Goal: Task Accomplishment & Management: Manage account settings

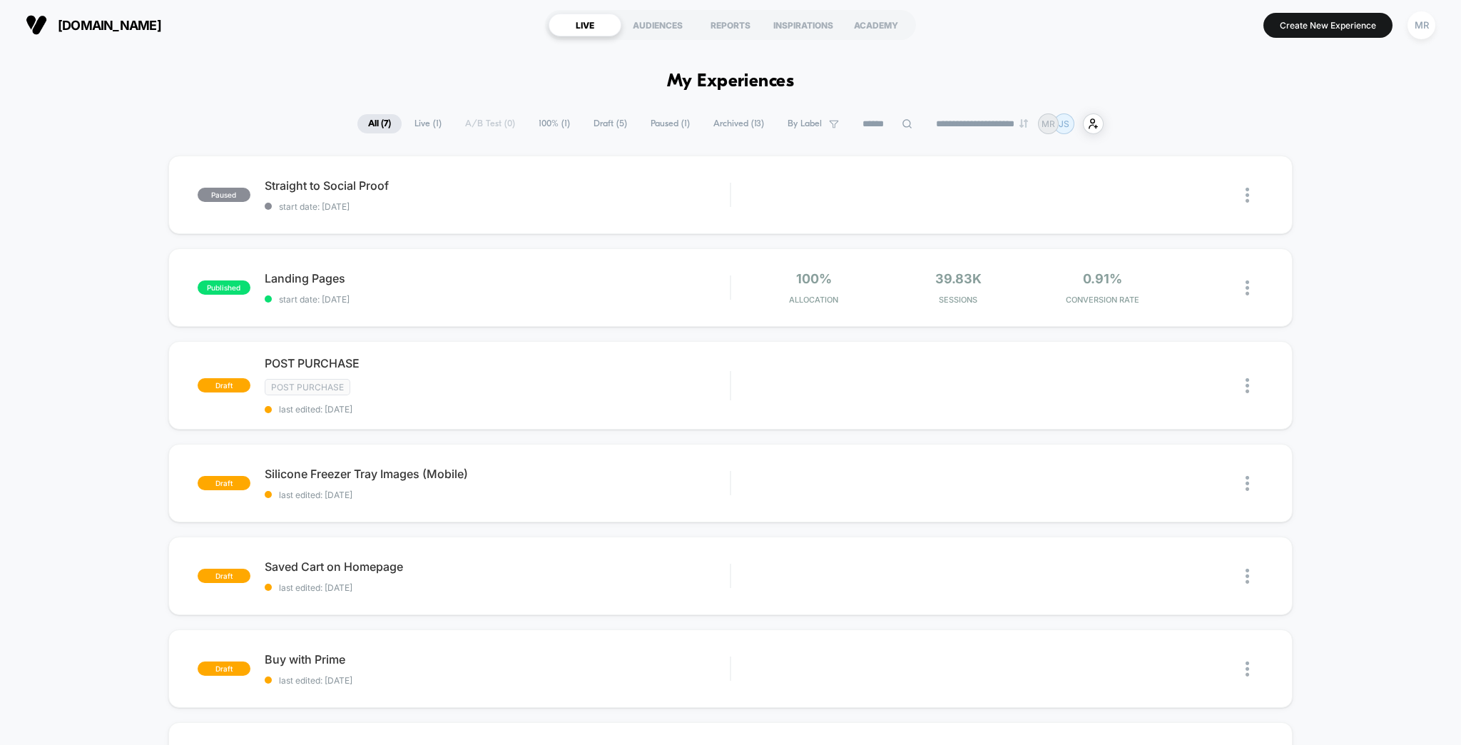
click at [1411, 21] on button "MR" at bounding box center [1421, 25] width 36 height 29
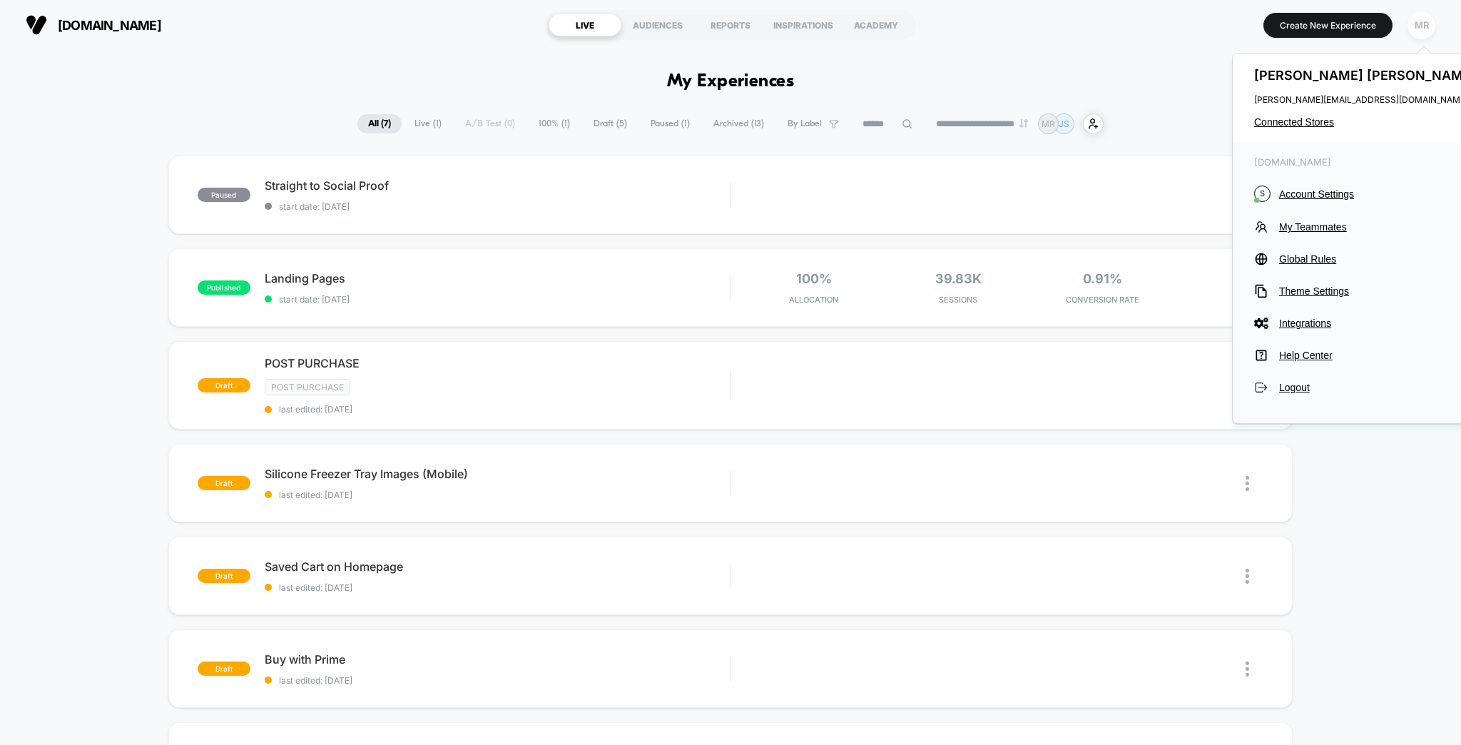
click at [1425, 28] on div "MR" at bounding box center [1422, 25] width 28 height 28
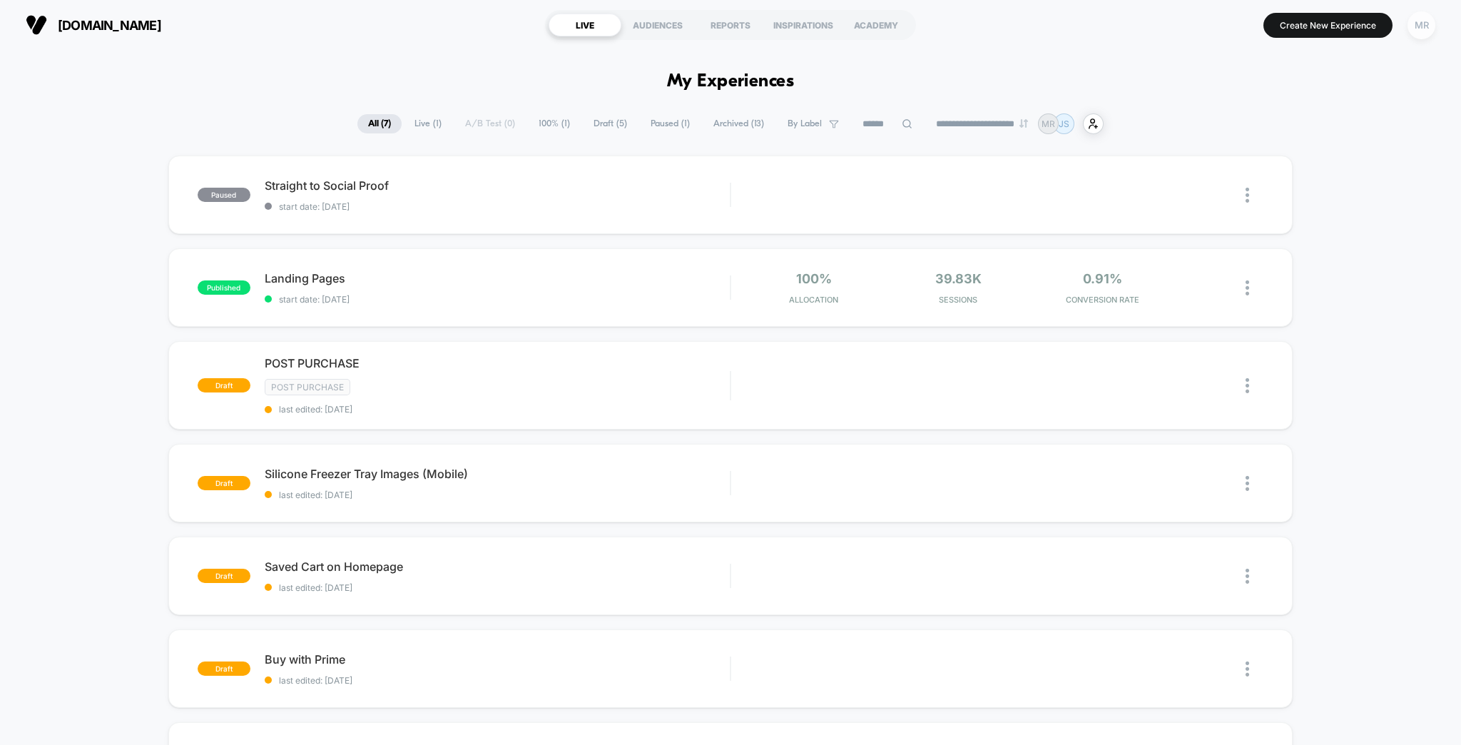
click at [1422, 28] on div "MR" at bounding box center [1422, 25] width 28 height 28
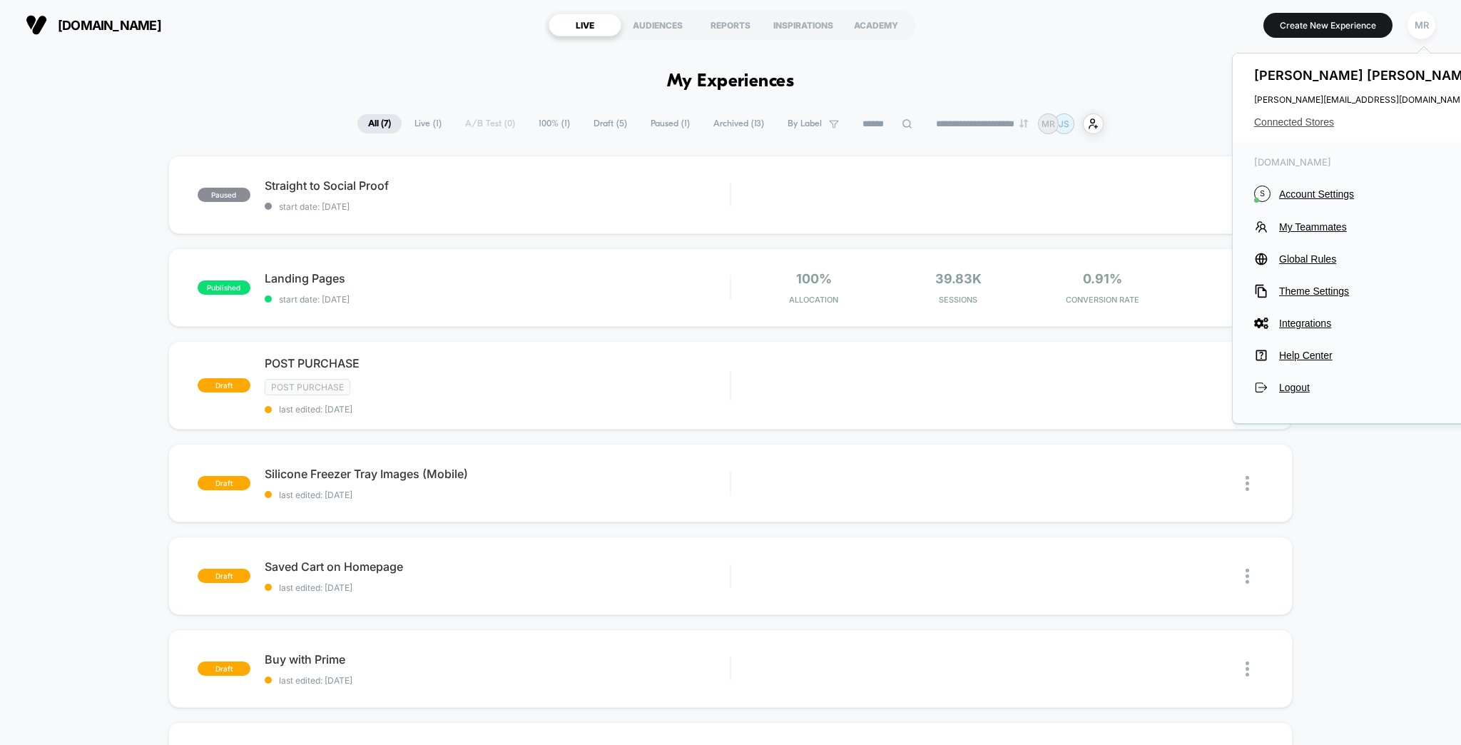
click at [1319, 116] on span "Connected Stores" at bounding box center [1366, 121] width 225 height 11
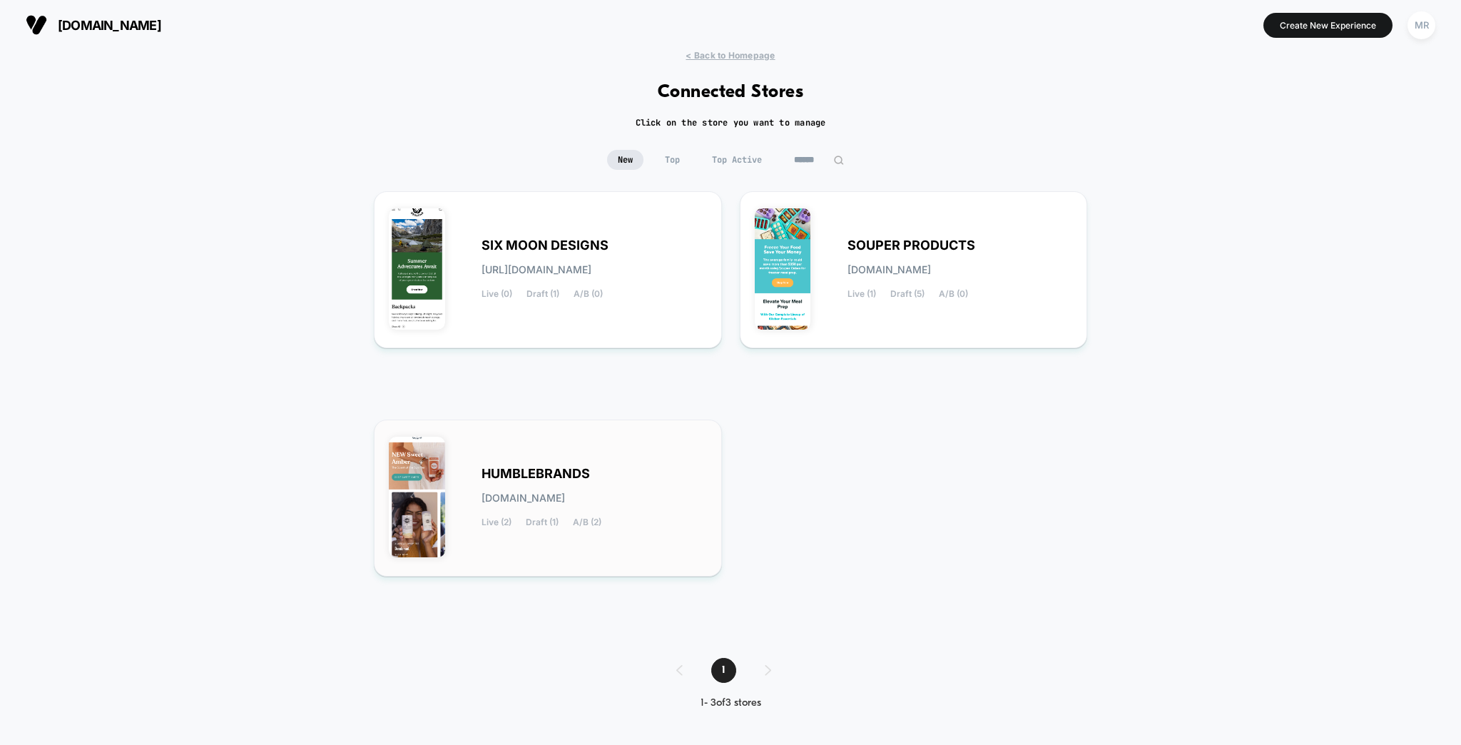
click at [597, 455] on div "HUMBLEBRANDS [DOMAIN_NAME] Live (2) Draft (1) A/B (2)" at bounding box center [548, 498] width 318 height 127
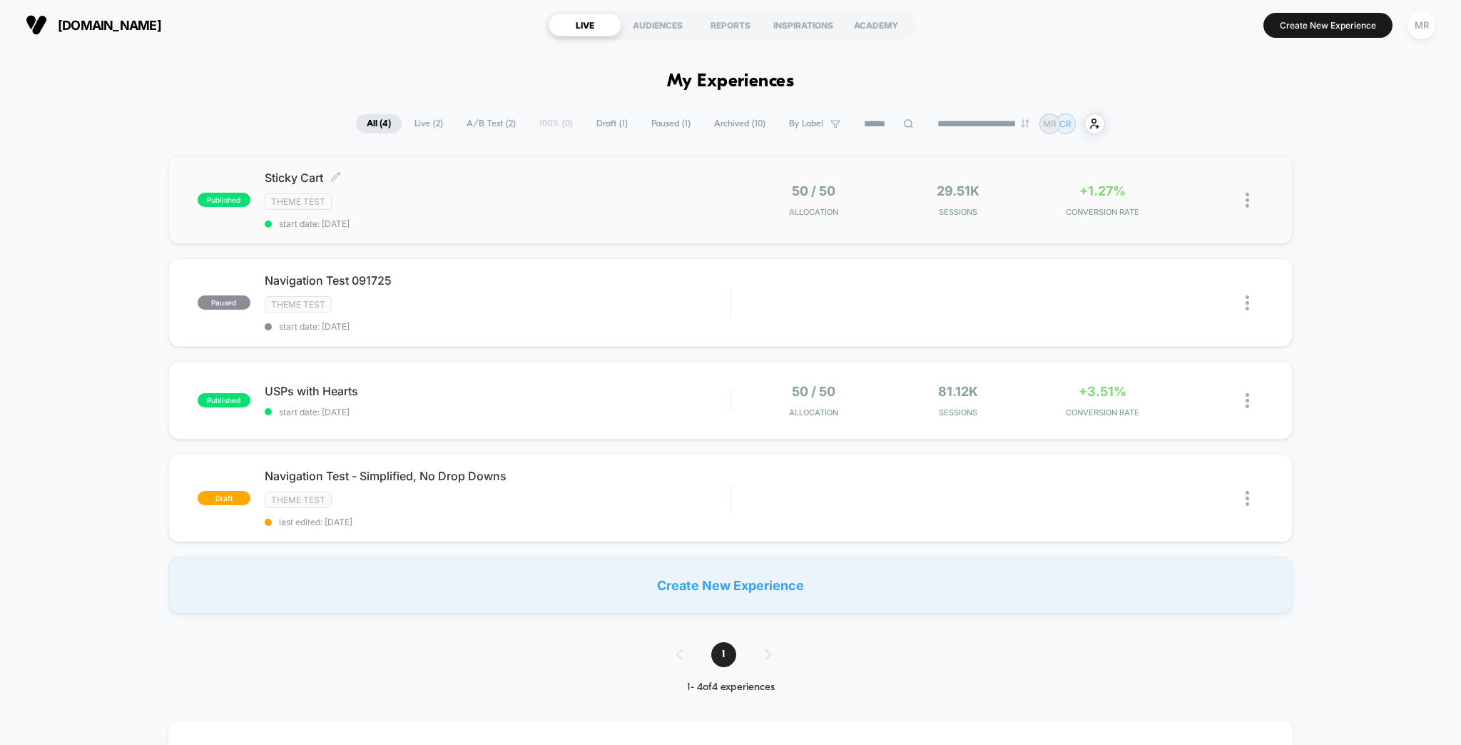
click at [434, 182] on div "Sticky Cart Click to edit experience details Click to edit experience details T…" at bounding box center [498, 200] width 466 height 59
click at [380, 384] on span "USPs with Hearts Click to edit experience details" at bounding box center [498, 391] width 466 height 14
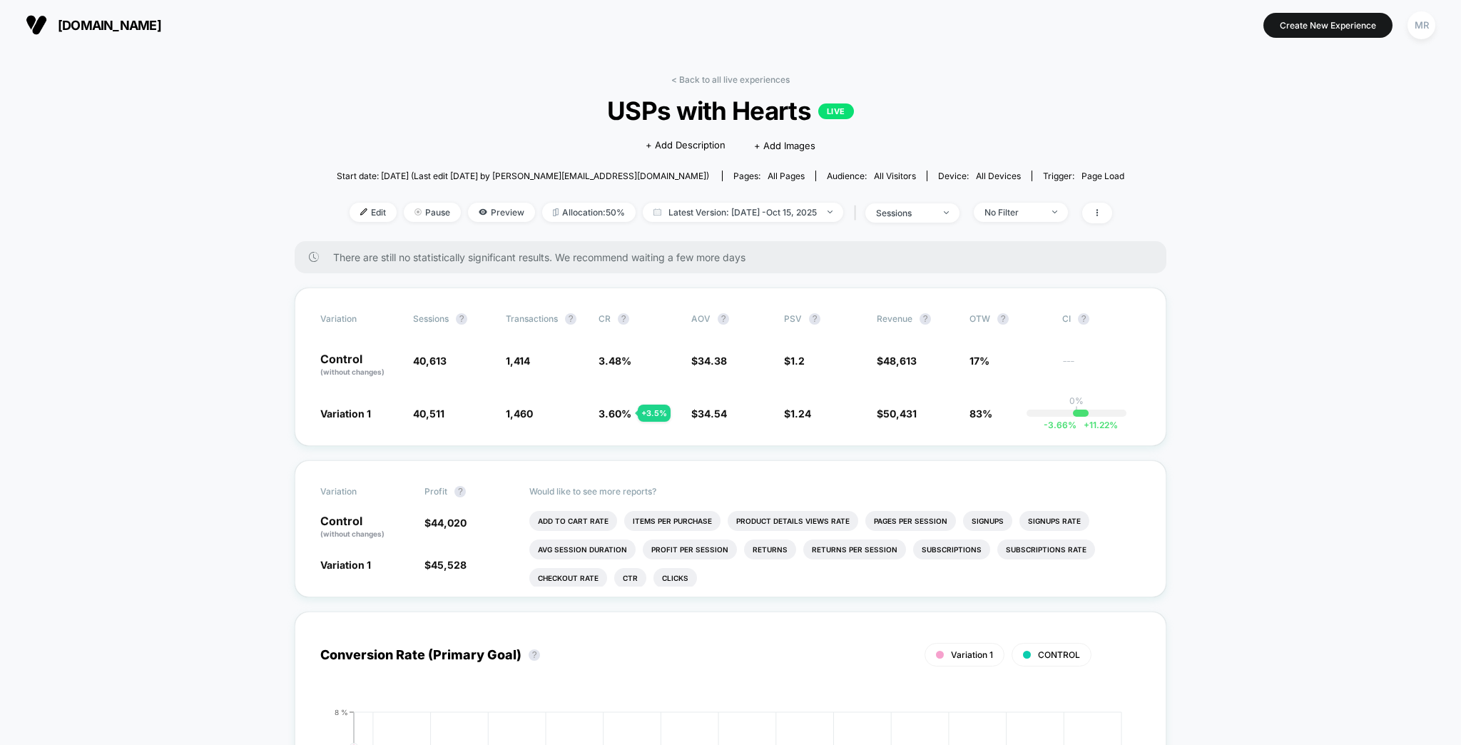
drag, startPoint x: 315, startPoint y: 225, endPoint x: 298, endPoint y: 216, distance: 19.5
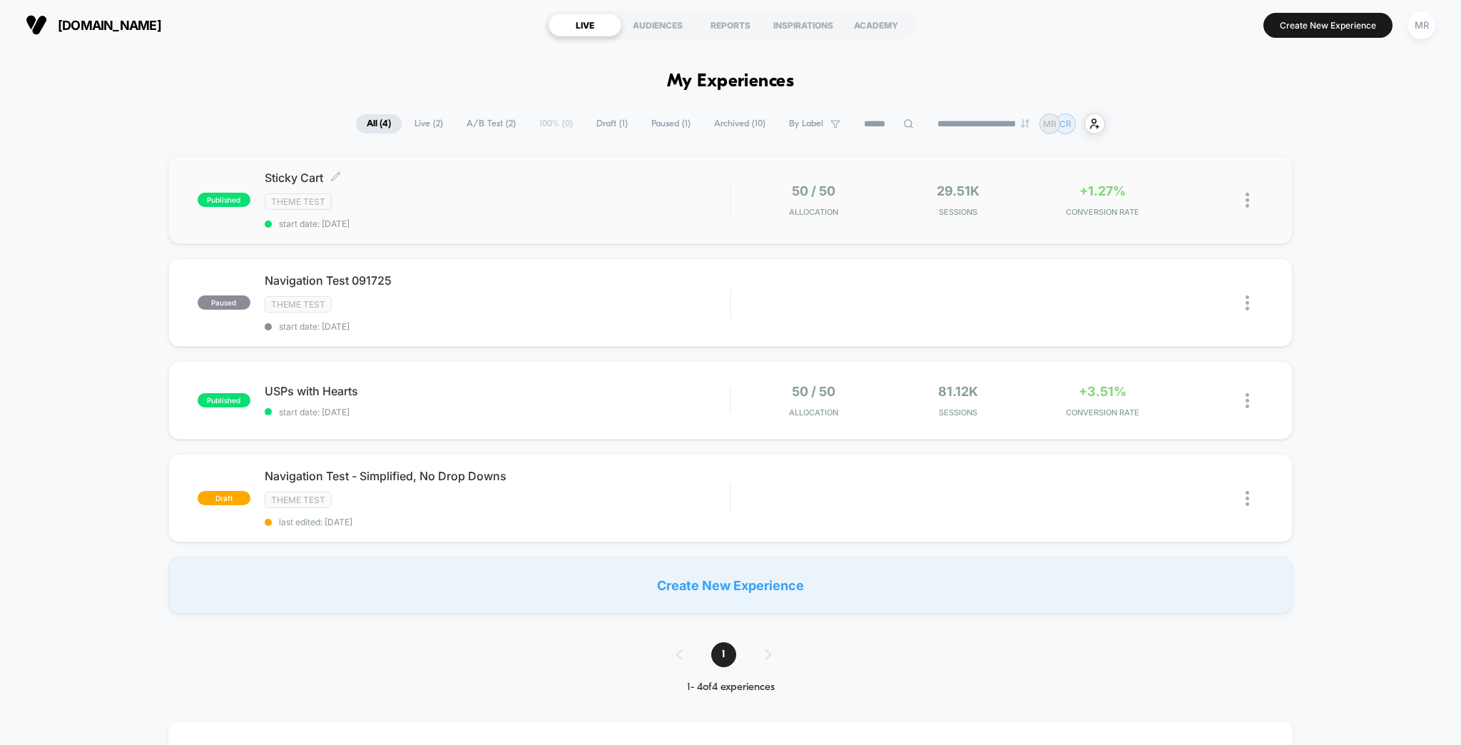
click at [408, 193] on div "Theme Test" at bounding box center [498, 201] width 466 height 16
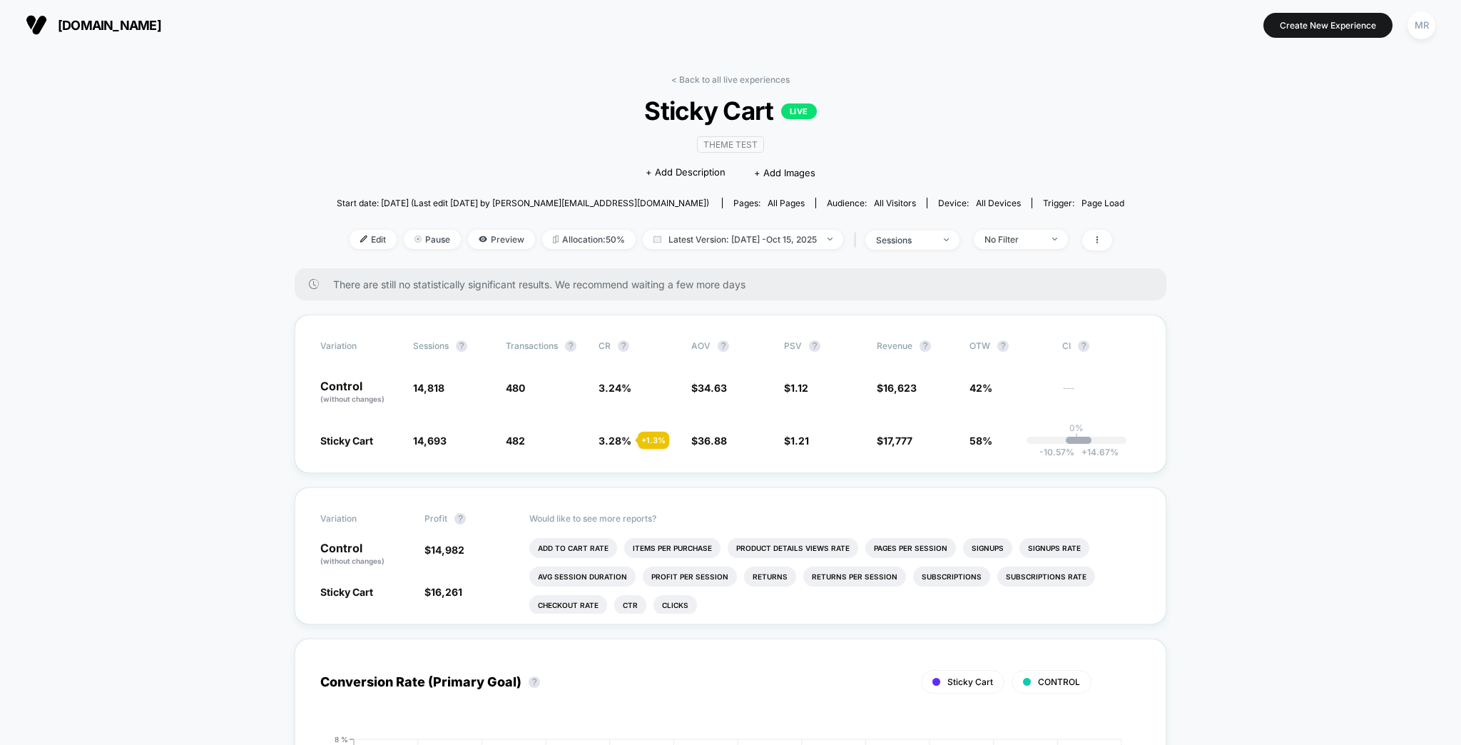
click at [698, 74] on link "< Back to all live experiences" at bounding box center [730, 79] width 118 height 11
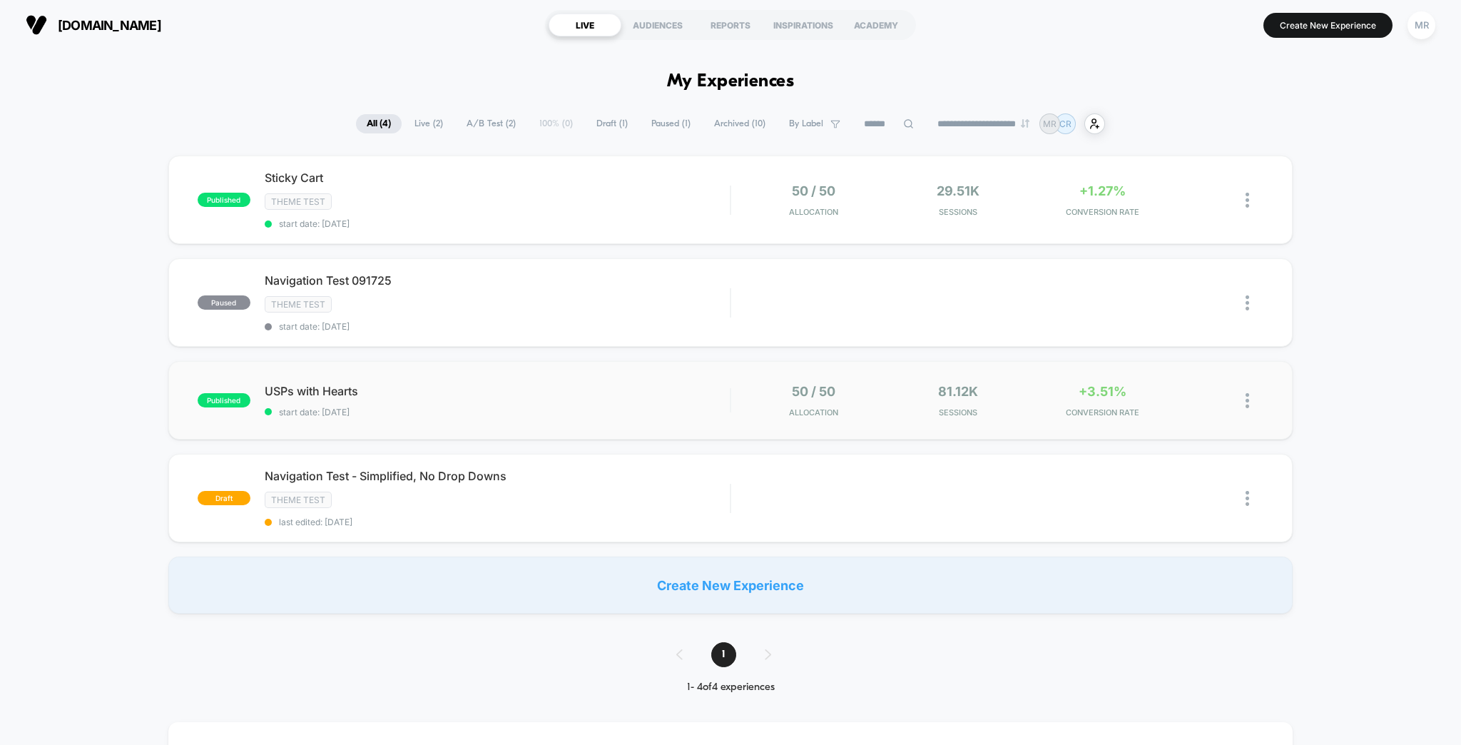
click at [472, 361] on div "published USPs with Hearts start date: [DATE] 50 / 50 Allocation 81.12k Session…" at bounding box center [730, 400] width 1125 height 78
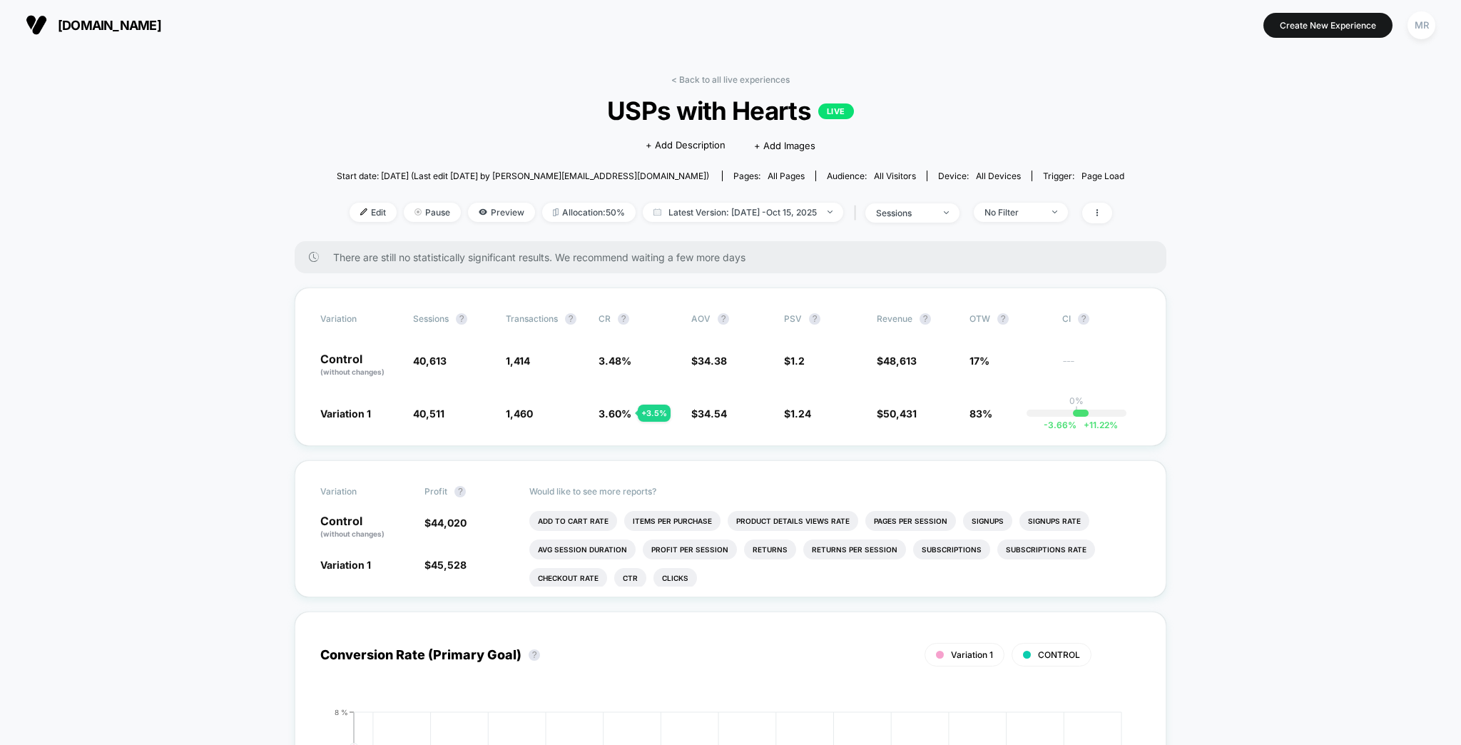
click at [748, 75] on link "< Back to all live experiences" at bounding box center [730, 79] width 118 height 11
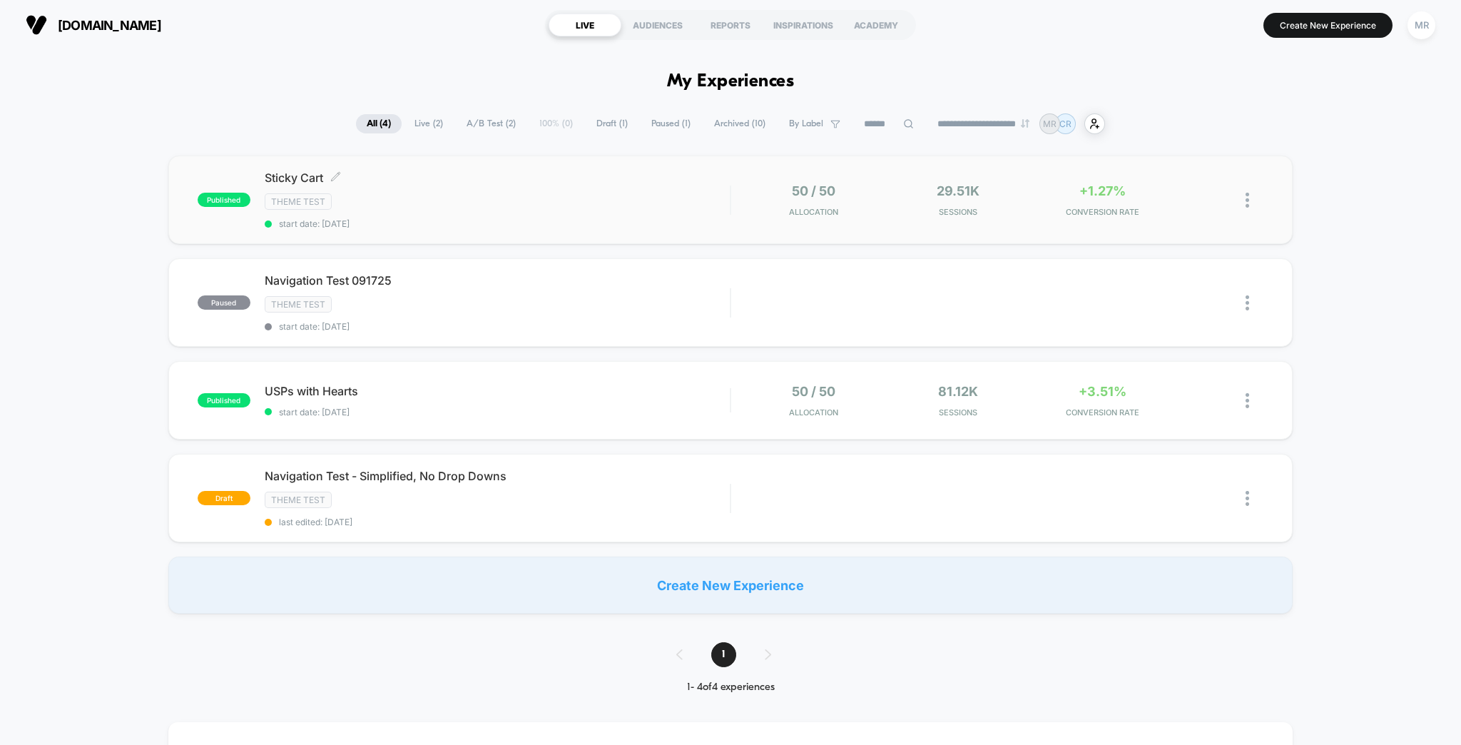
click at [527, 171] on span "Sticky Cart Click to edit experience details" at bounding box center [498, 178] width 466 height 14
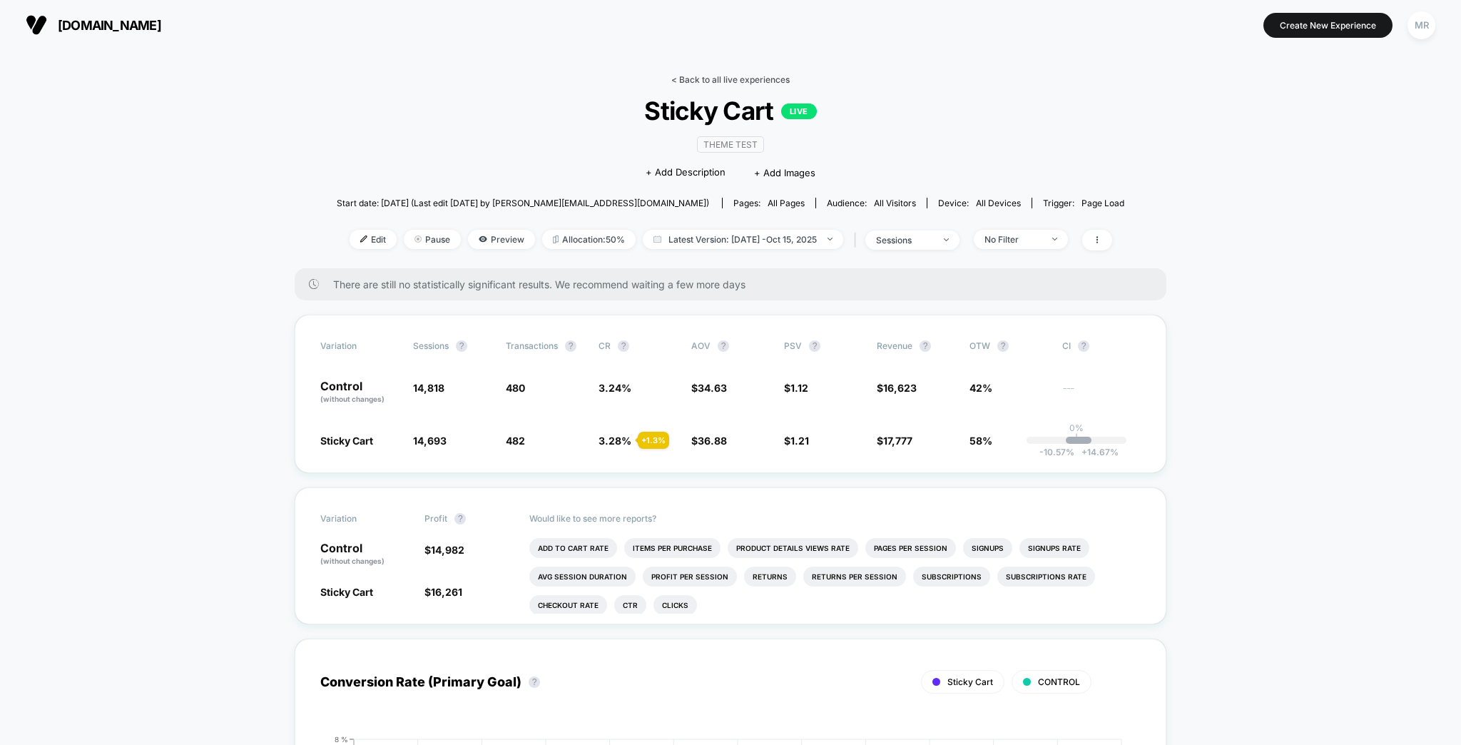
click at [698, 74] on link "< Back to all live experiences" at bounding box center [730, 79] width 118 height 11
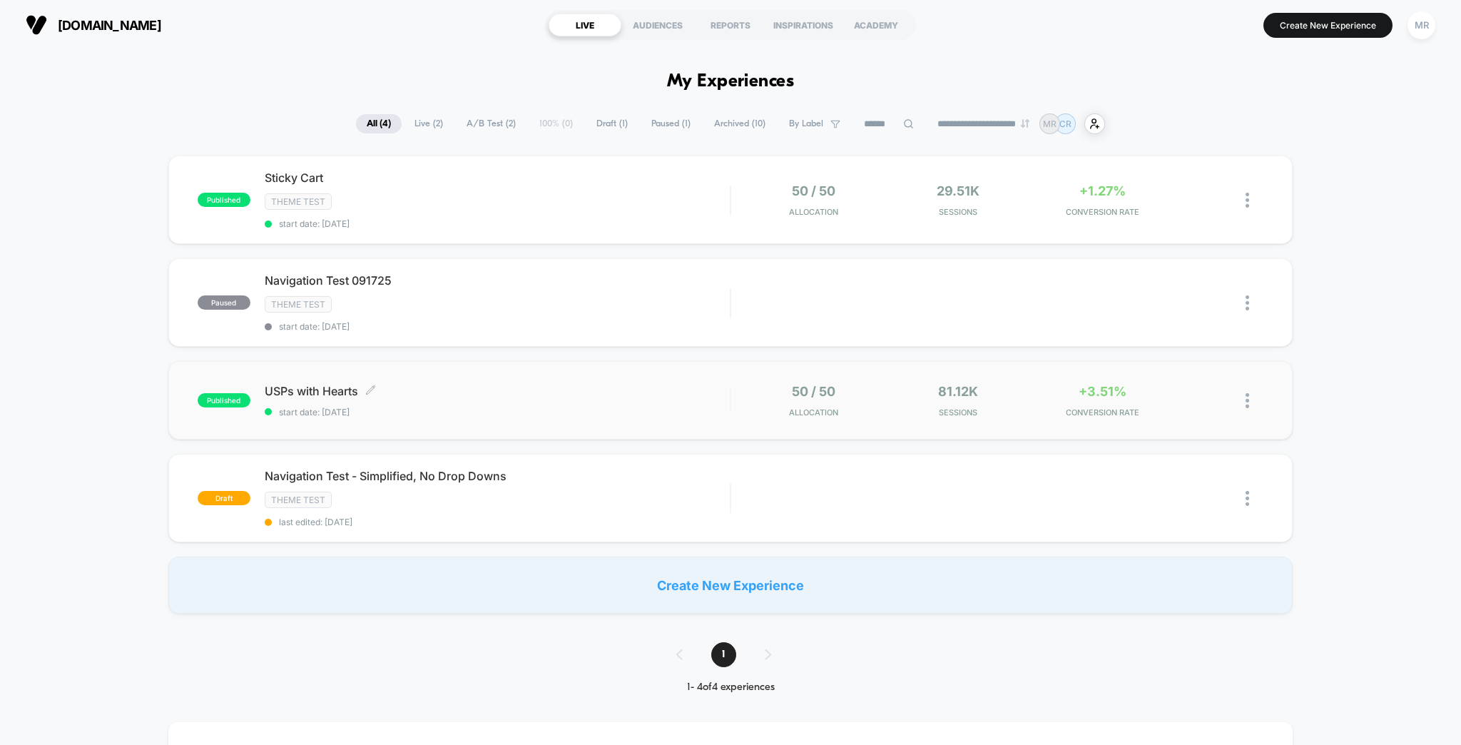
click at [424, 384] on span "USPs with Hearts Click to edit experience details" at bounding box center [498, 391] width 466 height 14
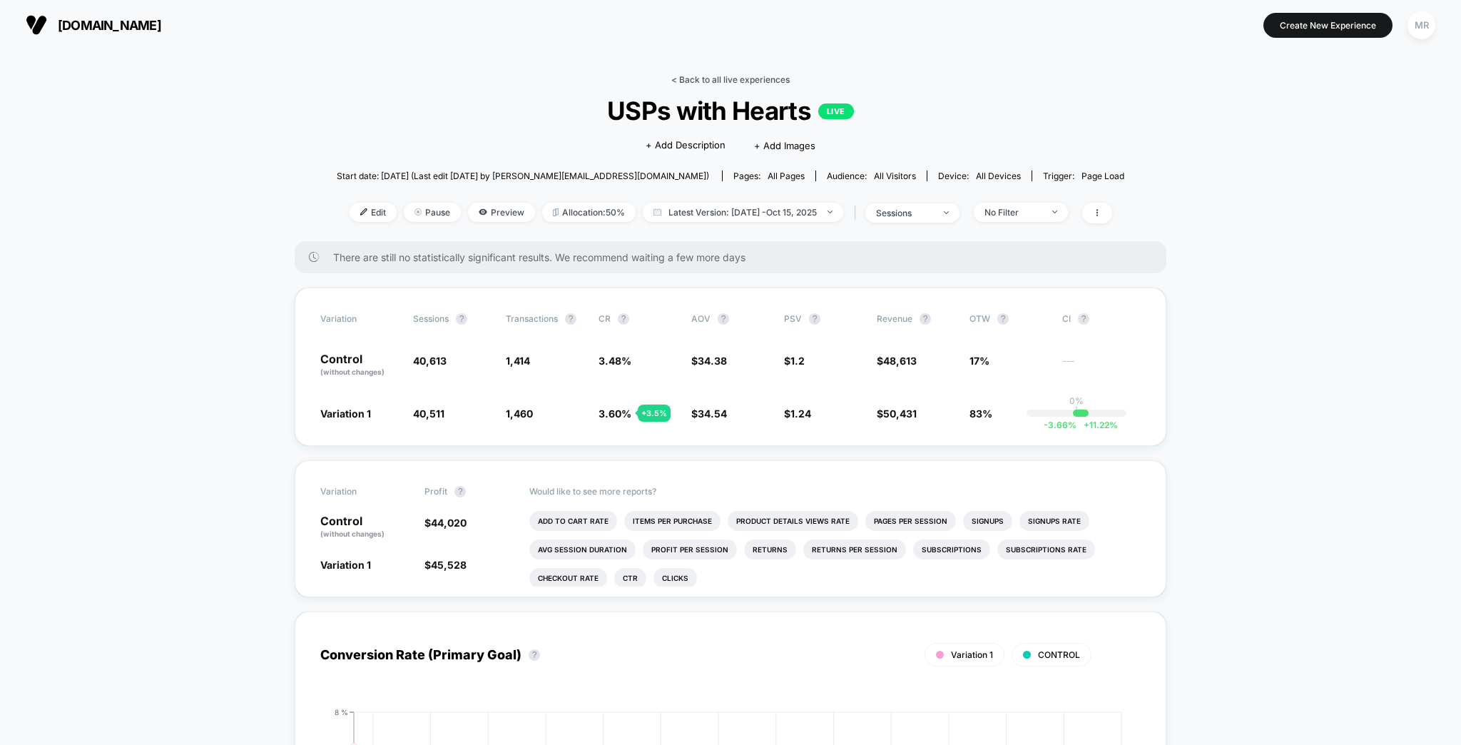
click at [731, 74] on link "< Back to all live experiences" at bounding box center [730, 79] width 118 height 11
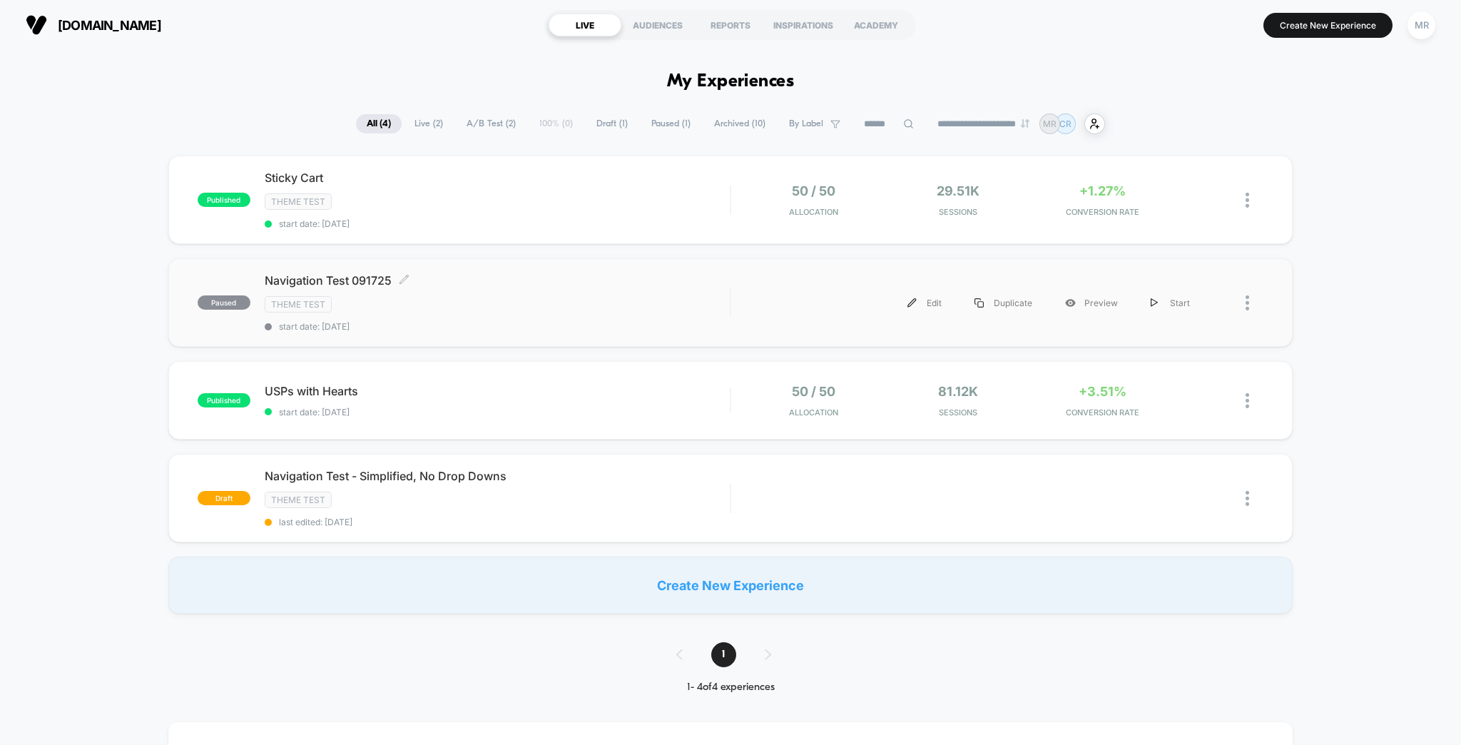
click at [501, 273] on div "Navigation Test 091725 Click to edit experience details Click to edit experienc…" at bounding box center [498, 302] width 466 height 59
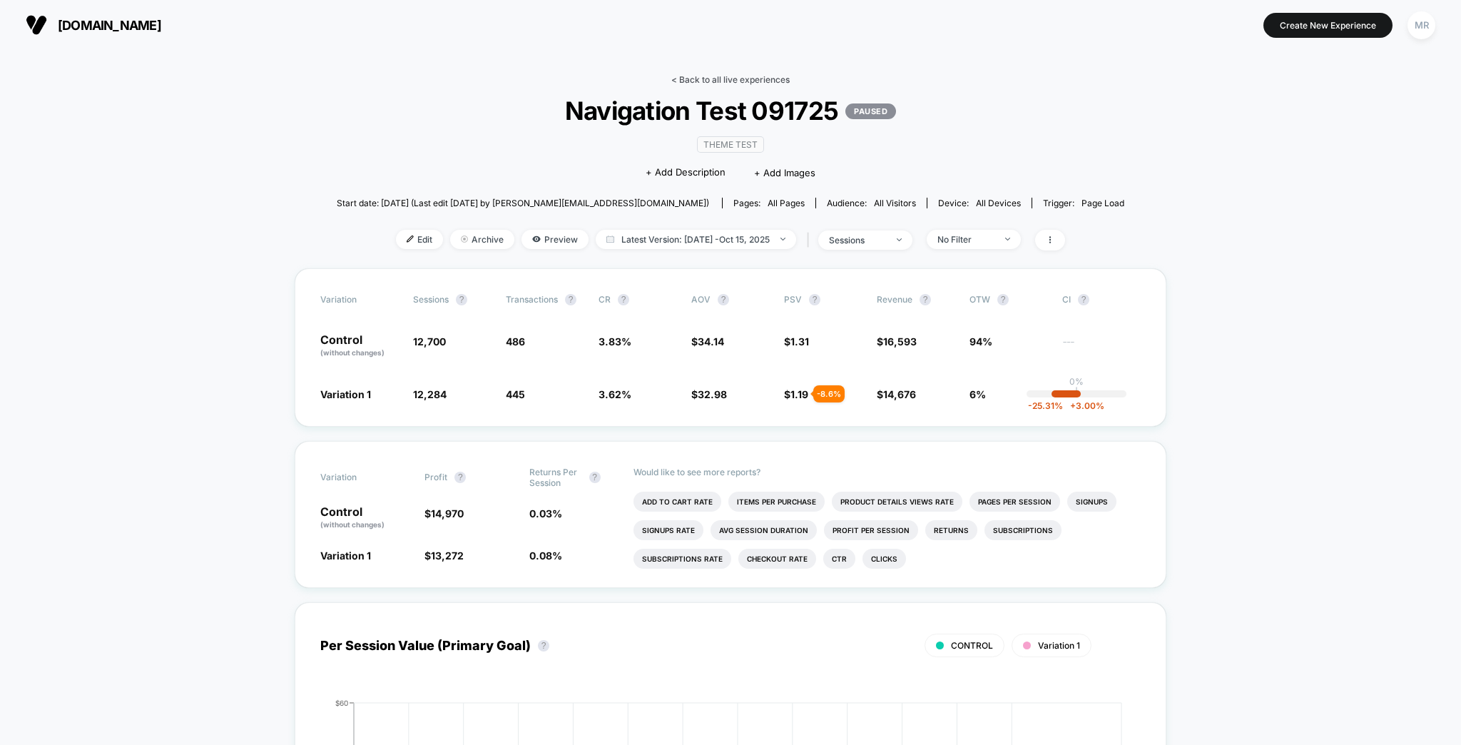
click at [688, 76] on link "< Back to all live experiences" at bounding box center [730, 79] width 118 height 11
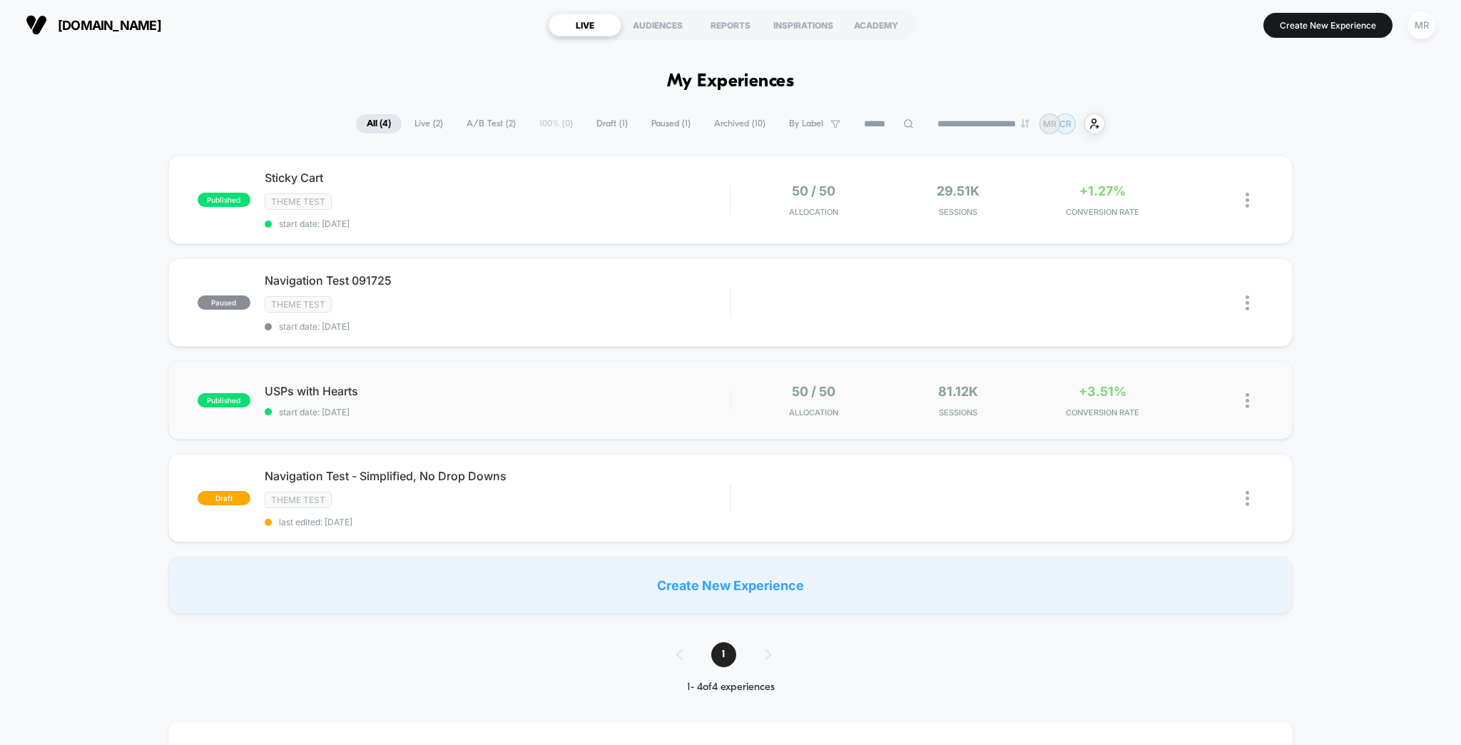
click at [1249, 393] on img at bounding box center [1248, 400] width 4 height 15
click at [1173, 357] on div "Pause" at bounding box center [1186, 363] width 128 height 32
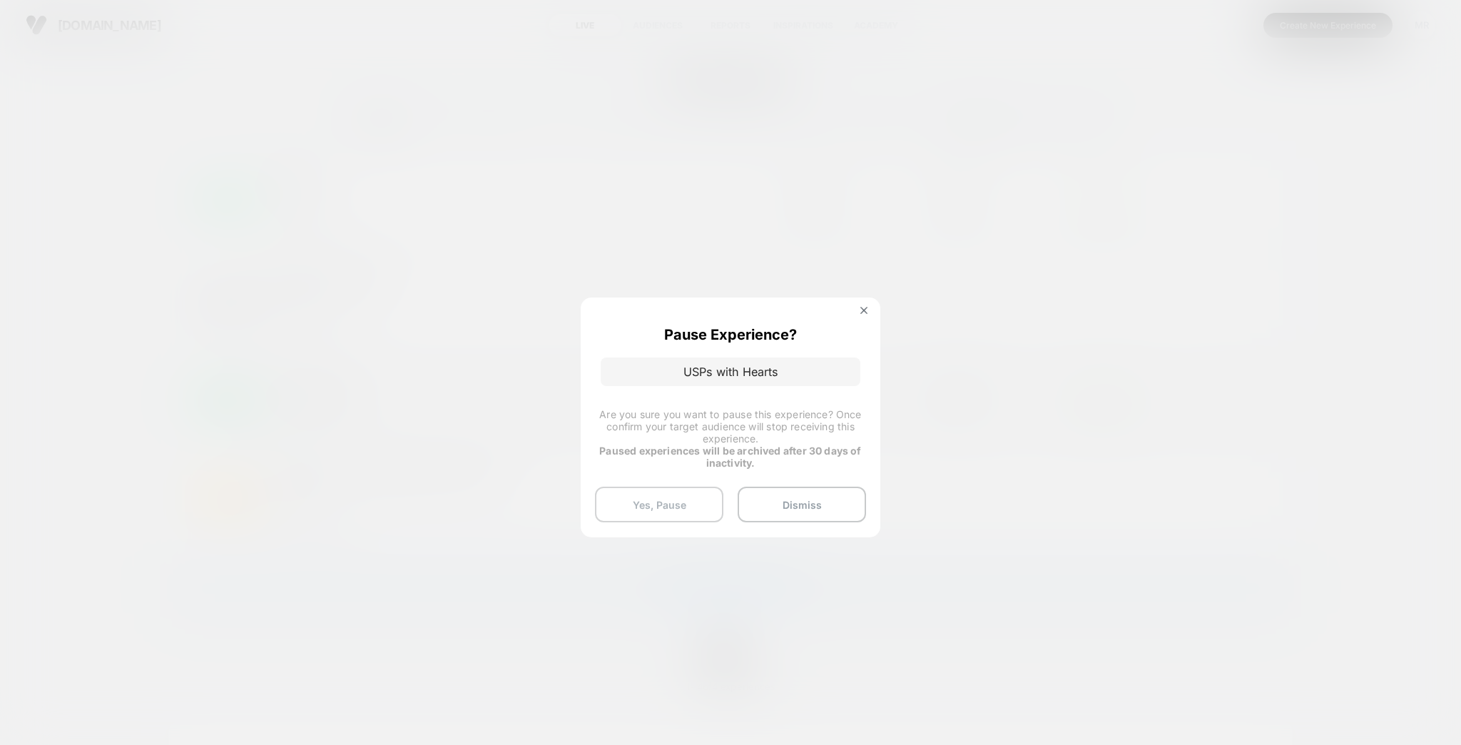
click at [677, 489] on button "Yes, Pause" at bounding box center [659, 505] width 128 height 36
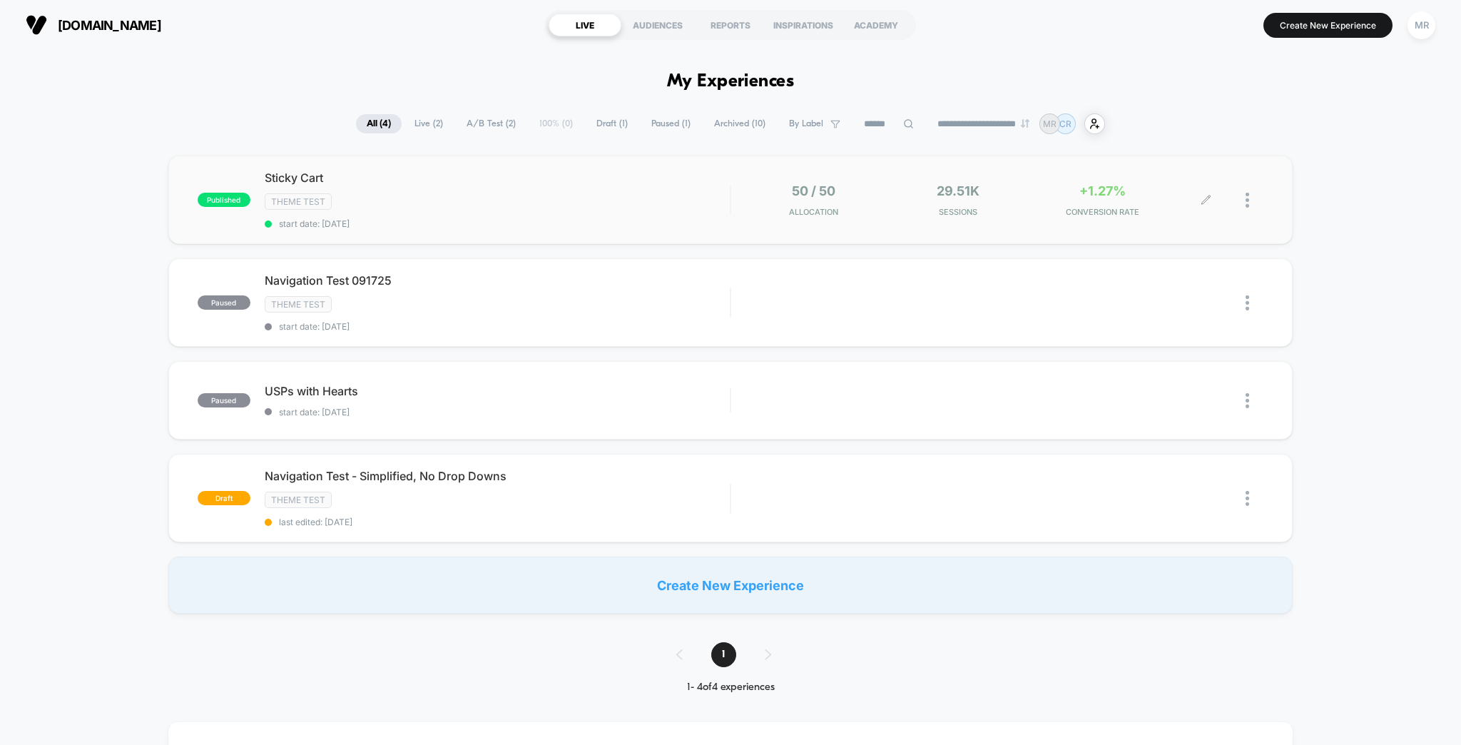
click at [1253, 187] on div at bounding box center [1255, 200] width 18 height 34
click at [1173, 172] on div "Pause" at bounding box center [1186, 179] width 128 height 32
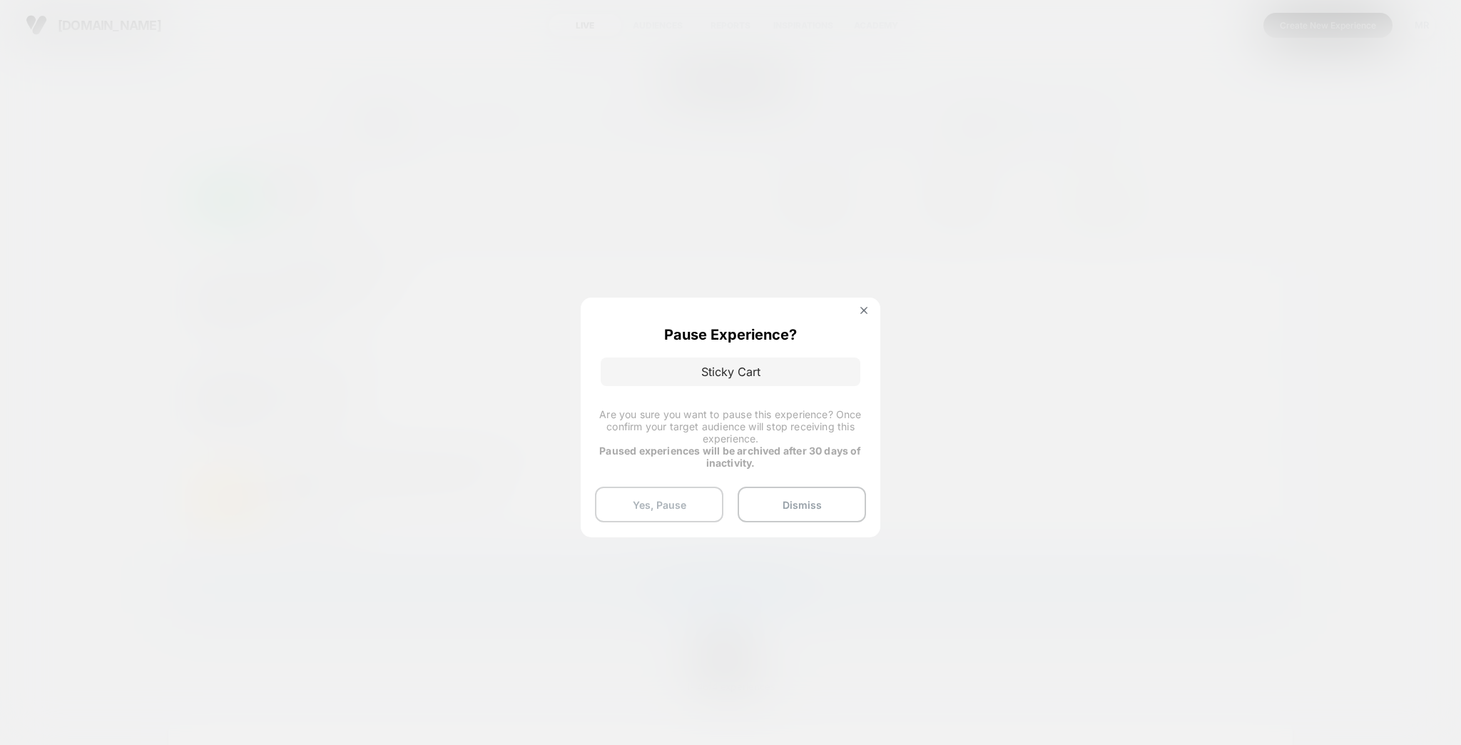
click at [663, 487] on button "Yes, Pause" at bounding box center [659, 505] width 128 height 36
